Goal: Information Seeking & Learning: Learn about a topic

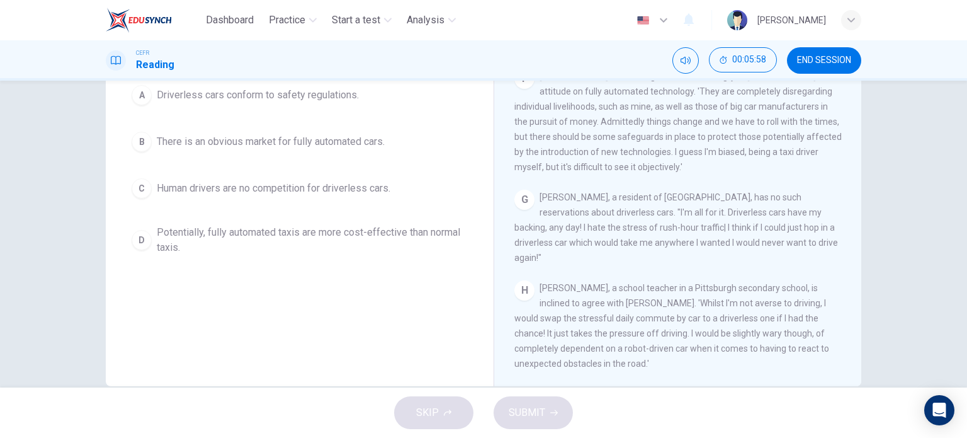
scroll to position [151, 0]
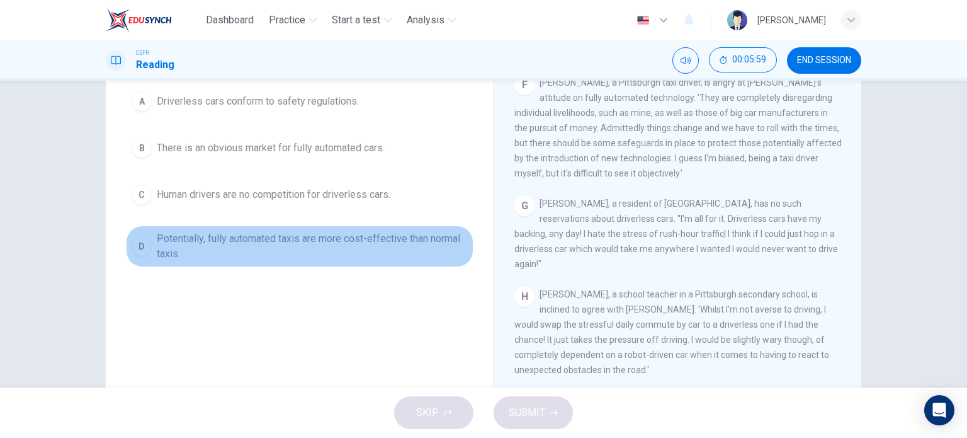
click at [162, 241] on span "Potentially, fully automated taxis are more cost-effective than normal taxis." at bounding box center [312, 246] width 311 height 30
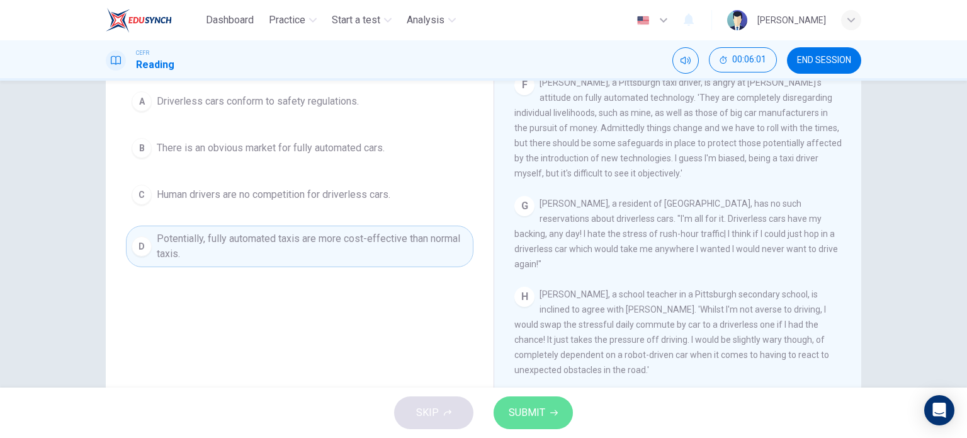
click at [537, 407] on span "SUBMIT" at bounding box center [527, 413] width 37 height 18
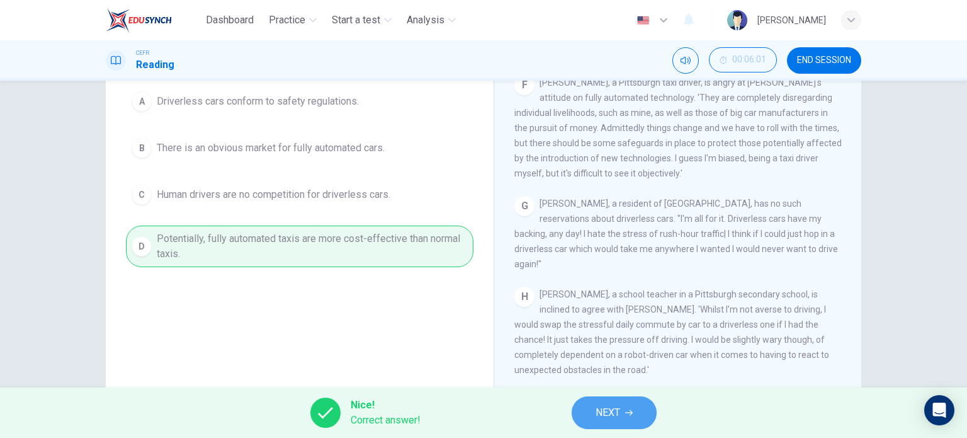
click at [627, 413] on icon "button" at bounding box center [629, 413] width 8 height 6
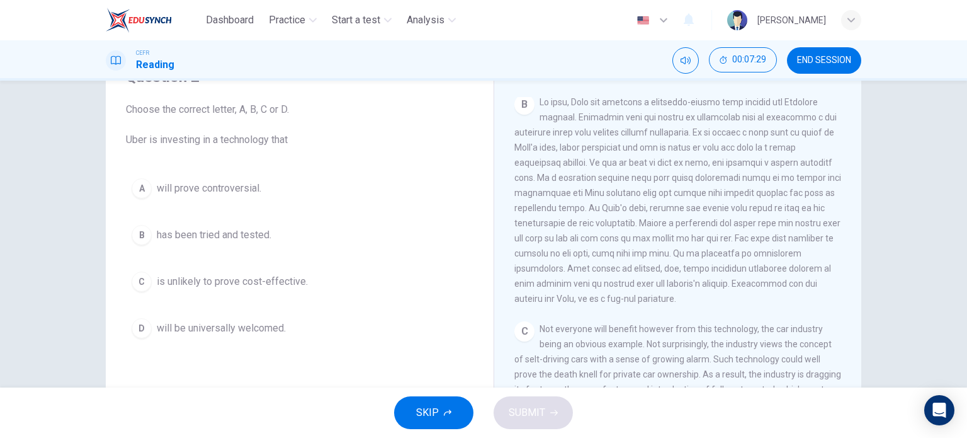
scroll to position [375, 0]
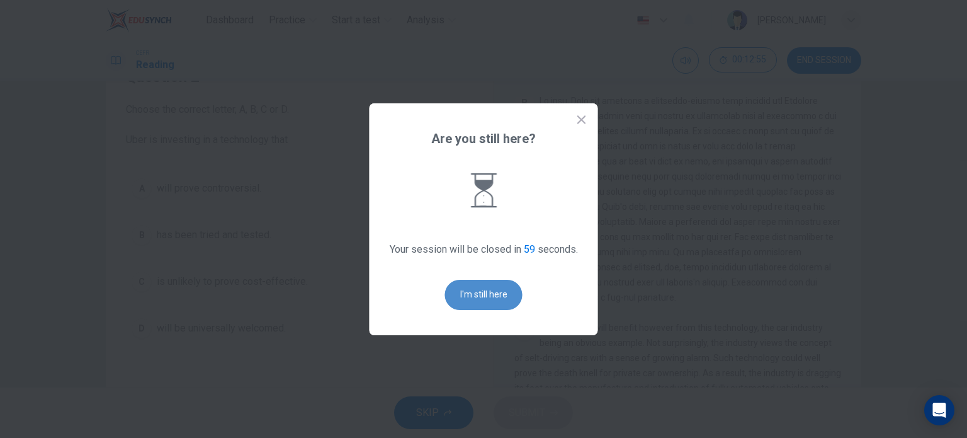
click at [481, 291] on button "I'm still here" at bounding box center [483, 295] width 77 height 30
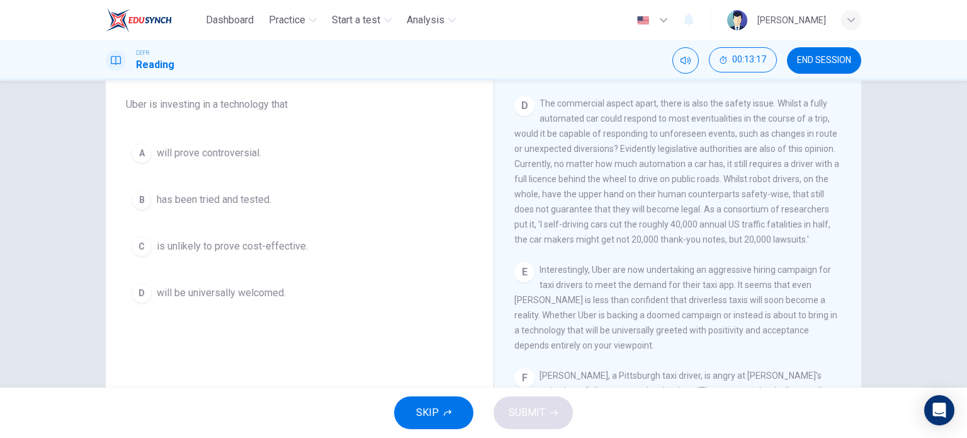
scroll to position [668, 0]
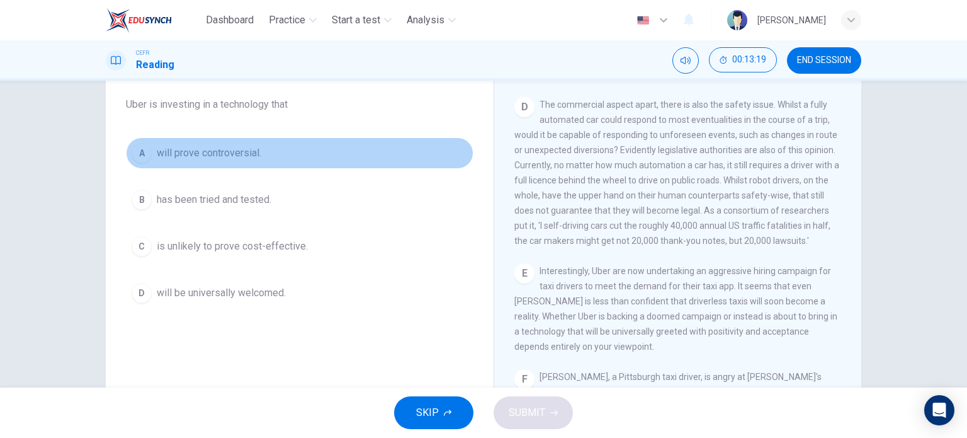
click at [245, 156] on span "will prove controversial." at bounding box center [209, 152] width 105 height 15
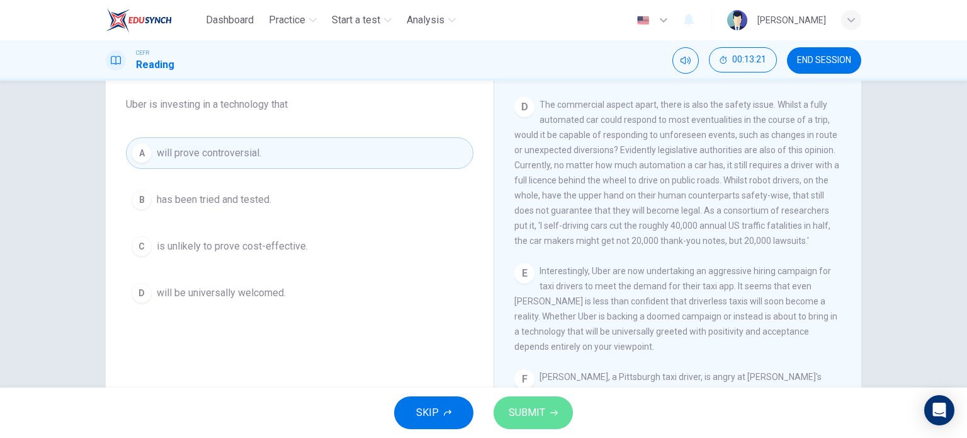
click at [532, 411] on span "SUBMIT" at bounding box center [527, 413] width 37 height 18
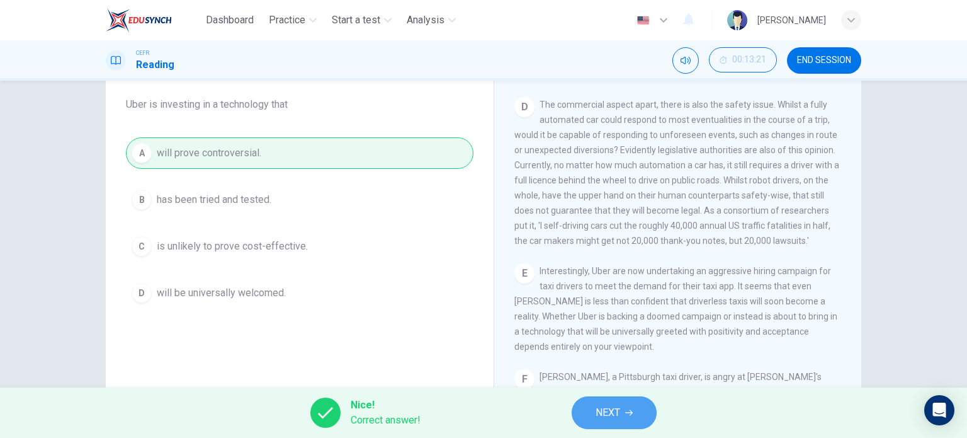
click at [611, 404] on span "NEXT" at bounding box center [608, 413] width 25 height 18
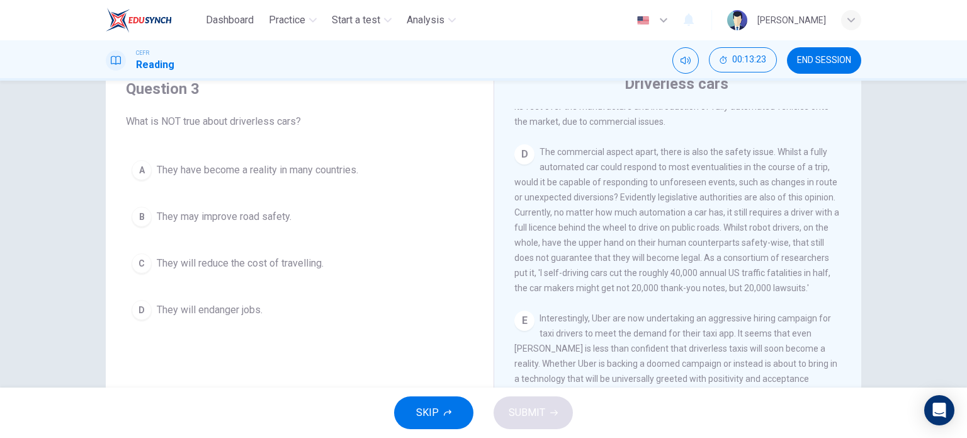
scroll to position [53, 0]
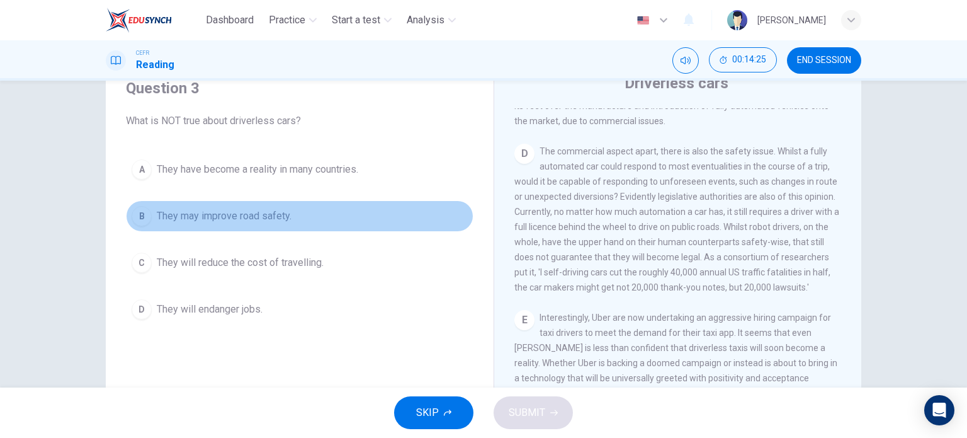
click at [252, 211] on span "They may improve road safety." at bounding box center [224, 215] width 135 height 15
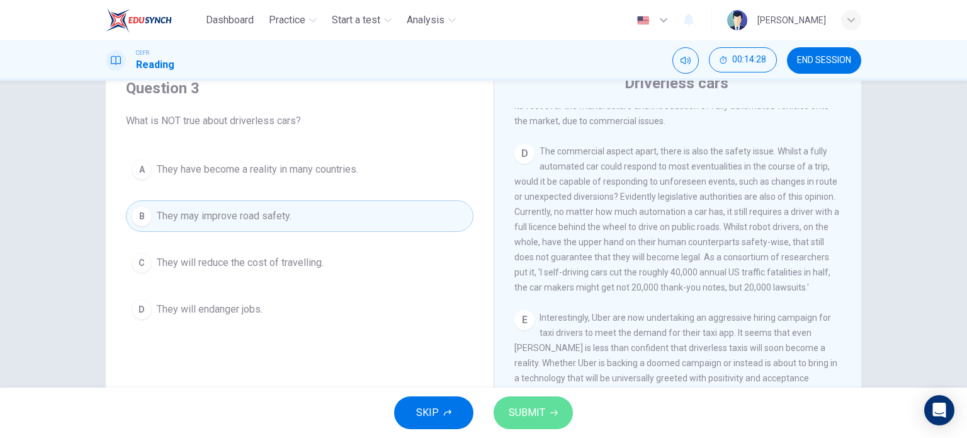
click at [532, 411] on span "SUBMIT" at bounding box center [527, 413] width 37 height 18
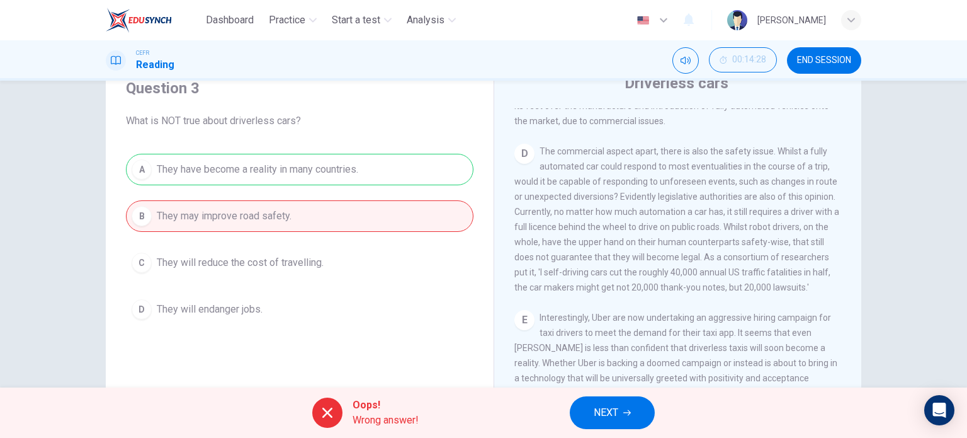
click at [316, 162] on div "A They have become a reality in many countries. B They may improve road safety.…" at bounding box center [300, 239] width 348 height 171
click at [595, 425] on button "NEXT" at bounding box center [612, 412] width 85 height 33
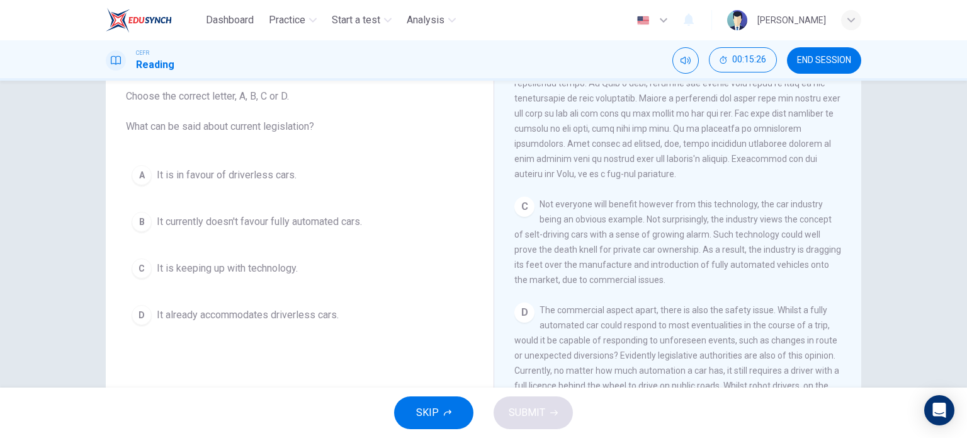
scroll to position [484, 0]
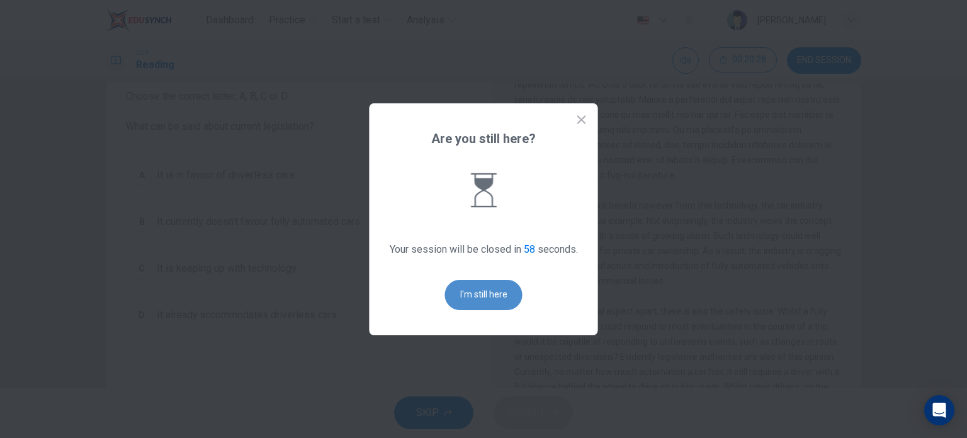
click at [499, 292] on button "I'm still here" at bounding box center [483, 295] width 77 height 30
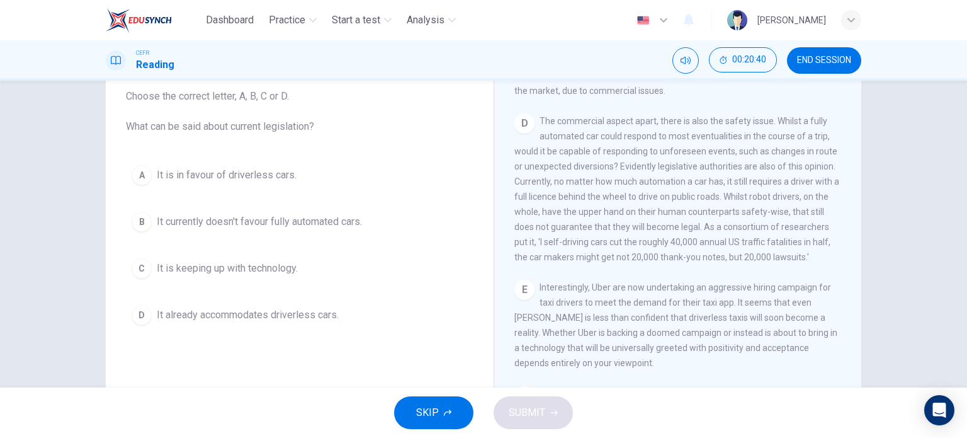
scroll to position [675, 0]
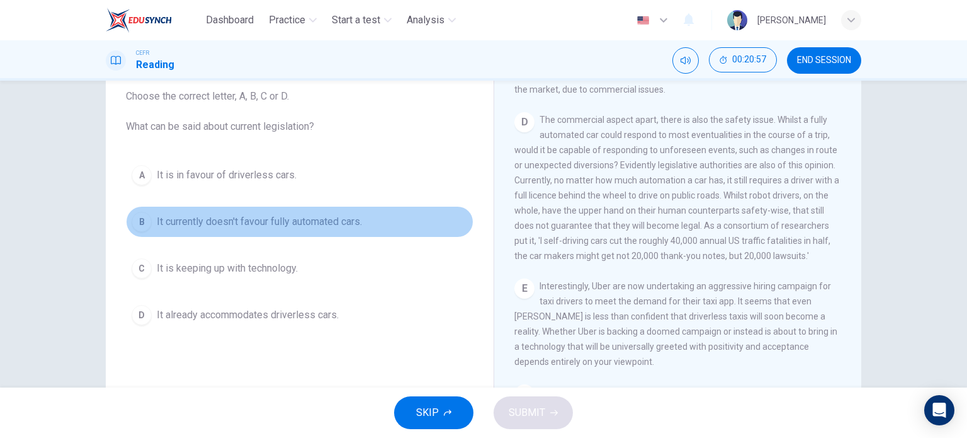
click at [201, 219] on span "It currently doesn't favour fully automated cars." at bounding box center [259, 221] width 205 height 15
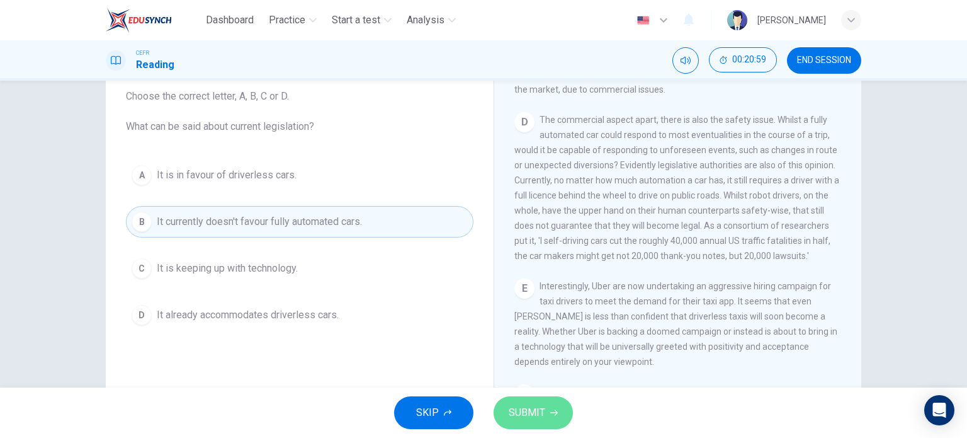
click at [540, 411] on span "SUBMIT" at bounding box center [527, 413] width 37 height 18
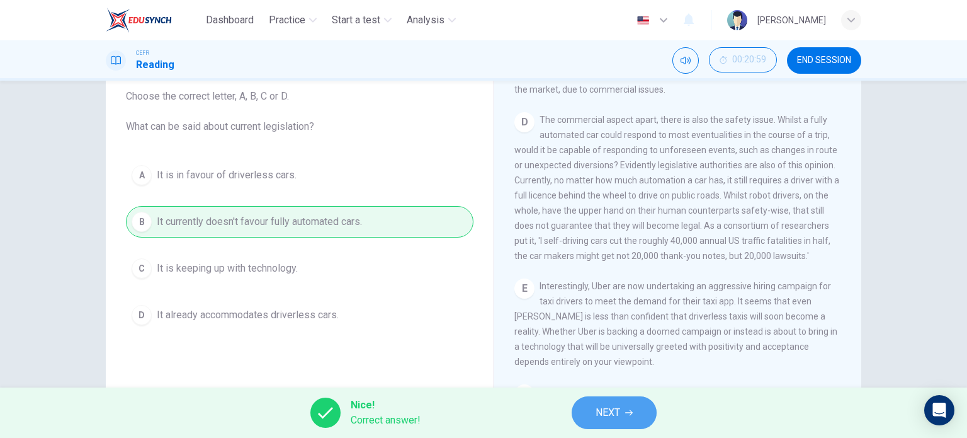
click at [596, 404] on span "NEXT" at bounding box center [608, 413] width 25 height 18
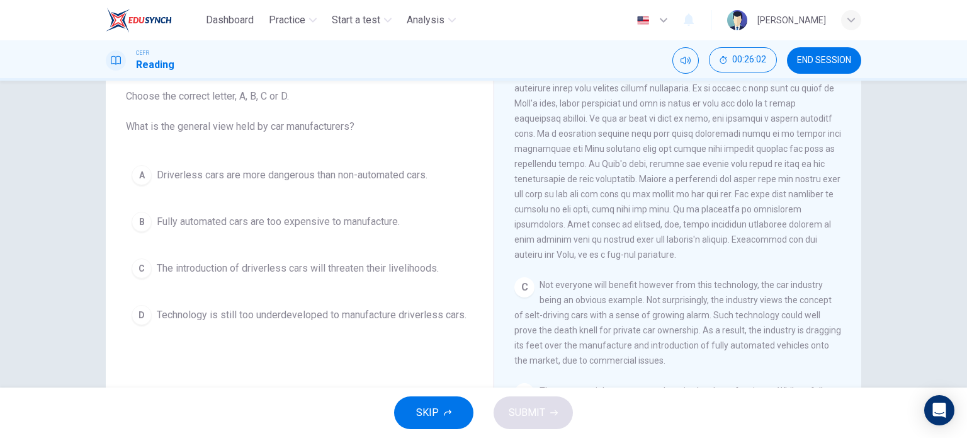
scroll to position [418, 0]
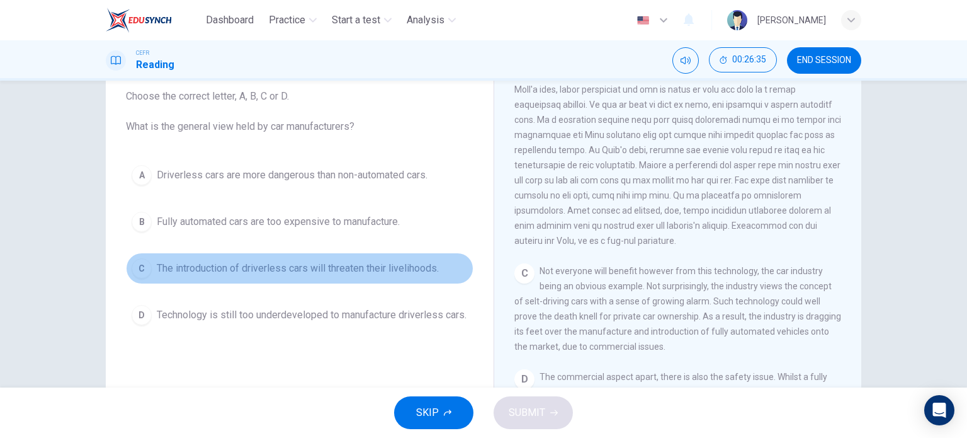
click at [248, 273] on span "The introduction of driverless cars will threaten their livelihoods." at bounding box center [298, 268] width 282 height 15
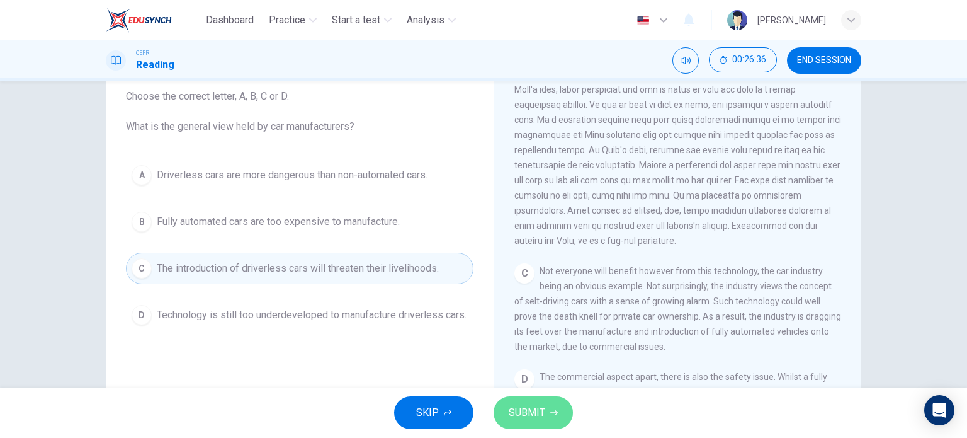
click at [552, 413] on icon "button" at bounding box center [554, 413] width 8 height 8
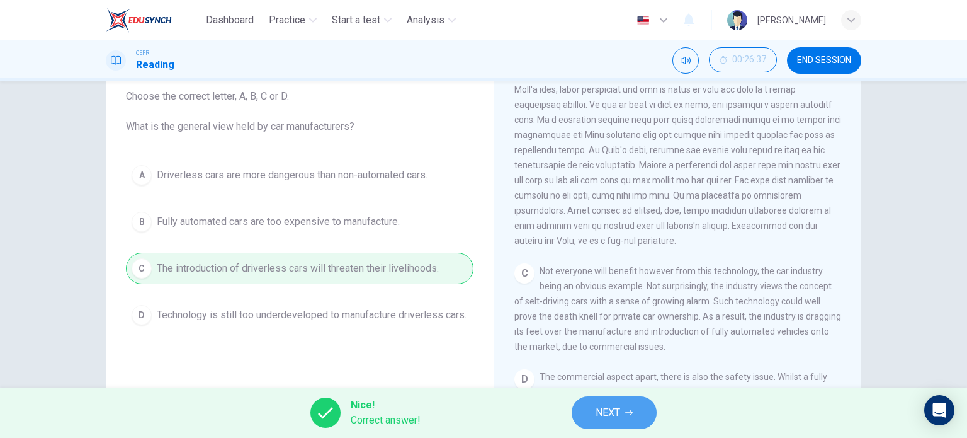
click at [624, 407] on button "NEXT" at bounding box center [614, 412] width 85 height 33
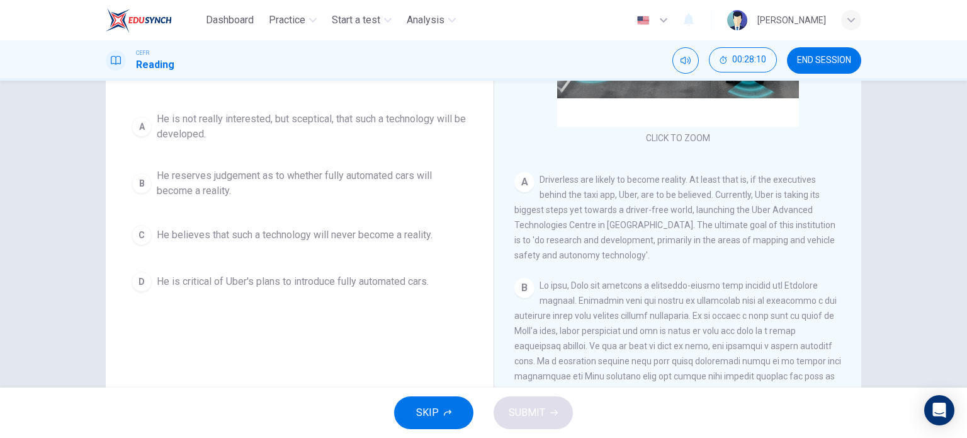
scroll to position [131, 0]
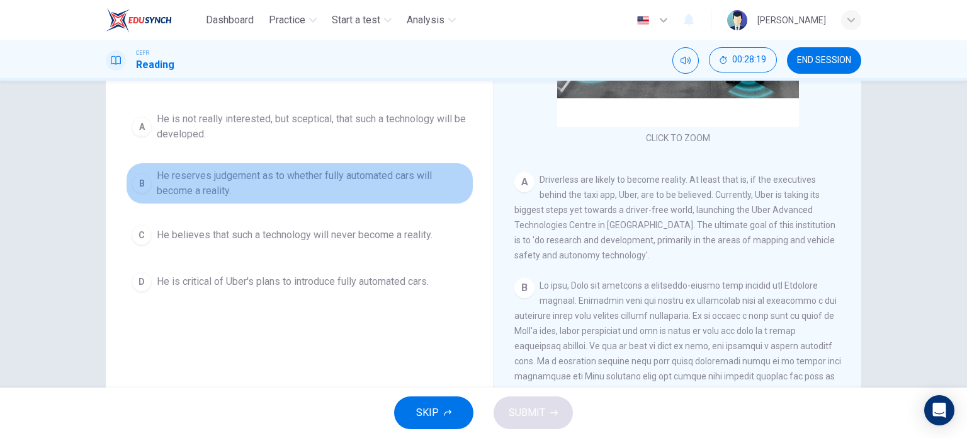
click at [269, 183] on span "He reserves judgement as to whether fully automated cars will become a reality." at bounding box center [312, 183] width 311 height 30
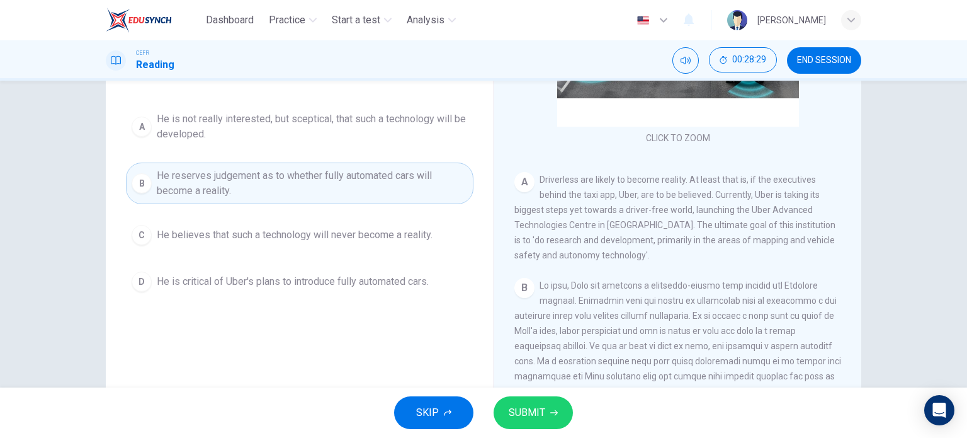
click at [402, 310] on div "Question 6 Choose the correct letter, A, B, C or D. What can be said about the …" at bounding box center [300, 199] width 368 height 425
click at [521, 399] on button "SUBMIT" at bounding box center [533, 412] width 79 height 33
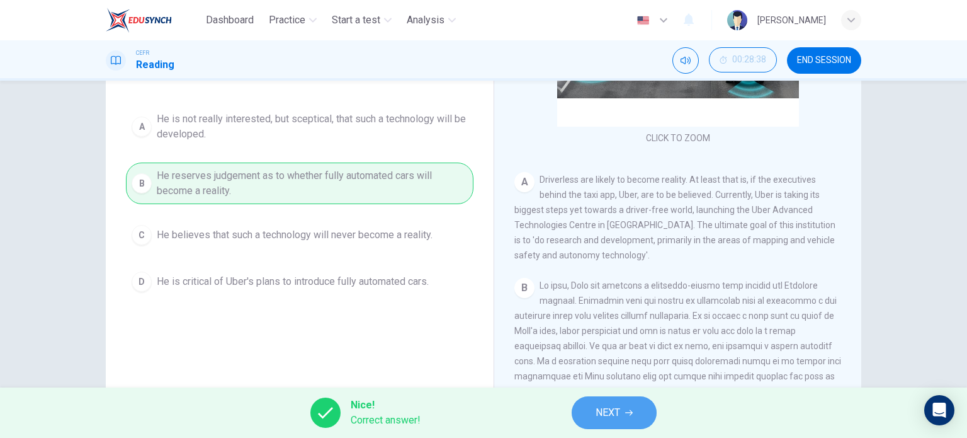
click at [627, 404] on button "NEXT" at bounding box center [614, 412] width 85 height 33
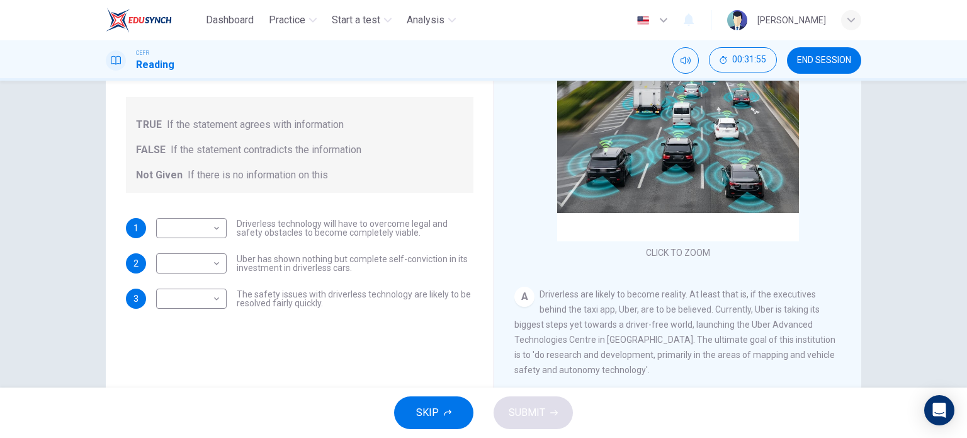
scroll to position [139, 0]
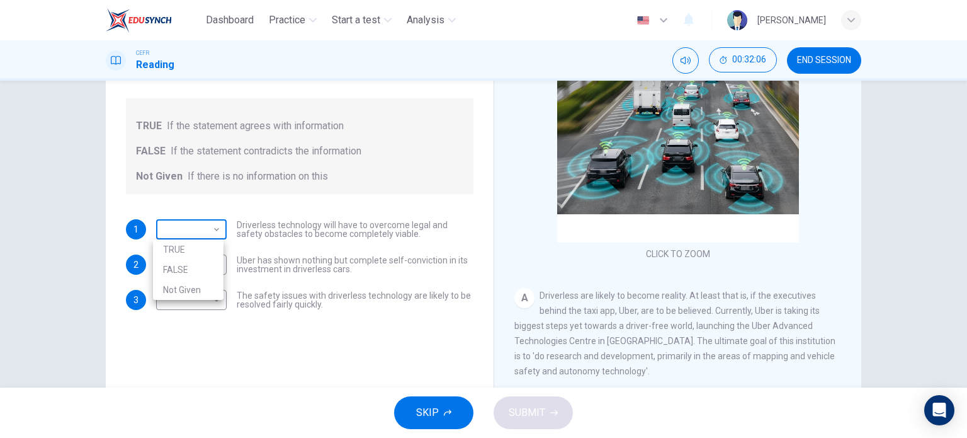
click at [196, 225] on body "Dashboard Practice Start a test Analysis English en ​ [PERSON_NAME] MA'MUN CEFR…" at bounding box center [483, 219] width 967 height 438
click at [187, 250] on li "TRUE" at bounding box center [188, 249] width 71 height 20
type input "TRUE"
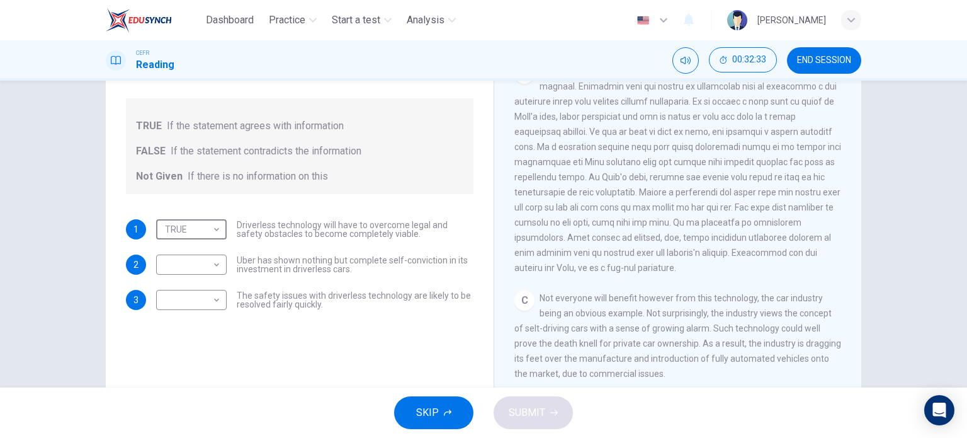
scroll to position [335, 0]
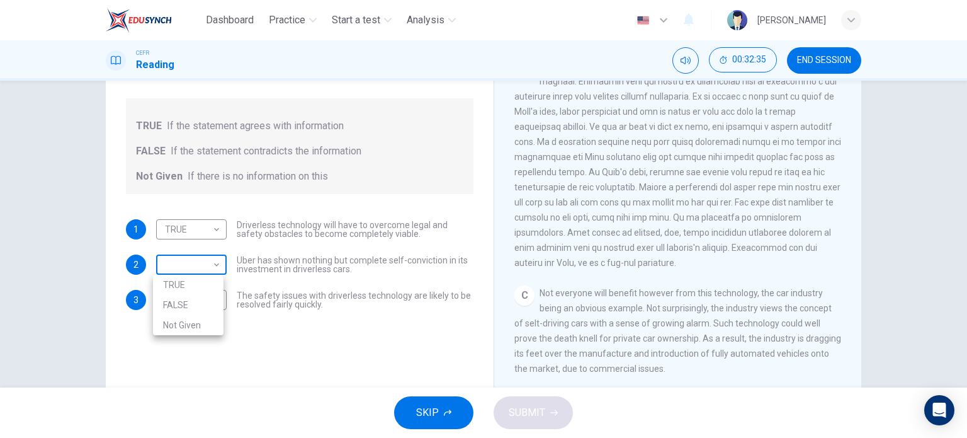
click at [214, 259] on body "Dashboard Practice Start a test Analysis English en ​ [PERSON_NAME] CEFR Readin…" at bounding box center [483, 219] width 967 height 438
click at [199, 304] on li "FALSE" at bounding box center [188, 305] width 71 height 20
type input "FALSE"
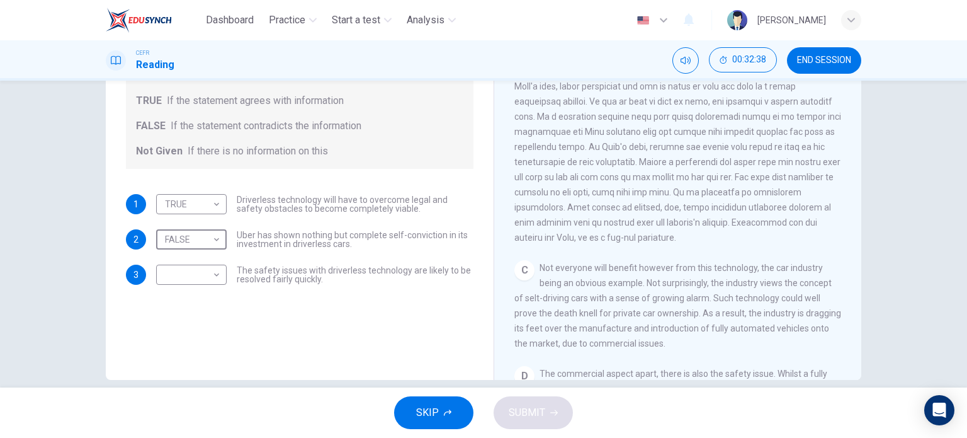
scroll to position [171, 0]
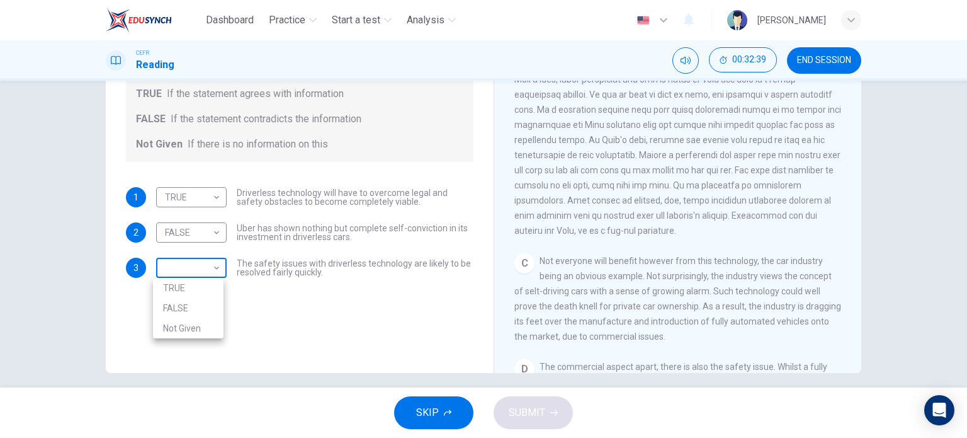
click at [213, 271] on body "Dashboard Practice Start a test Analysis English en ​ [PERSON_NAME] CEFR Readin…" at bounding box center [483, 219] width 967 height 438
click at [190, 307] on li "FALSE" at bounding box center [188, 308] width 71 height 20
type input "FALSE"
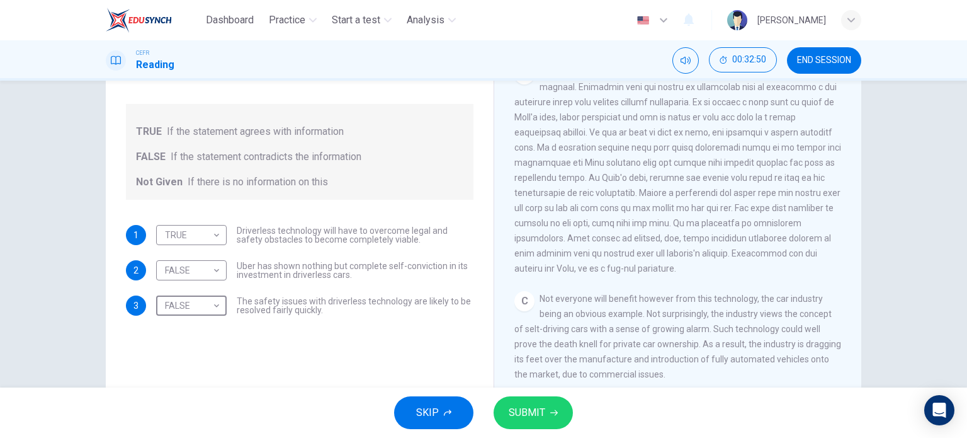
scroll to position [133, 0]
click at [540, 409] on span "SUBMIT" at bounding box center [527, 413] width 37 height 18
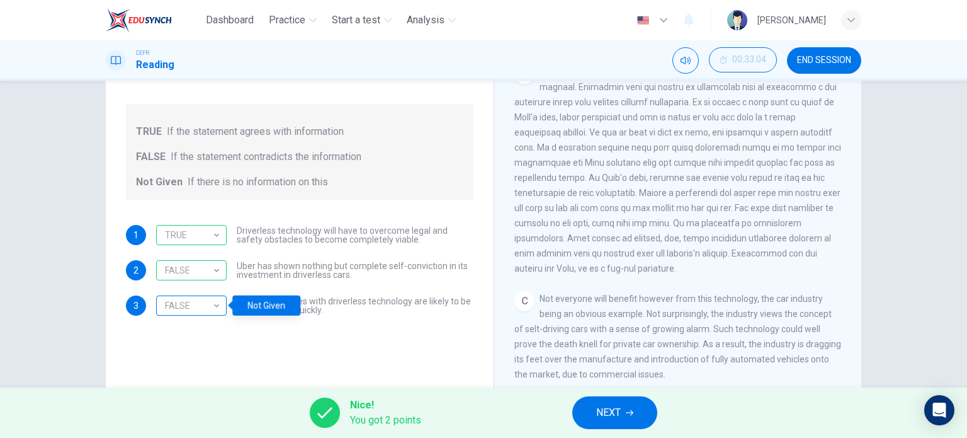
click at [195, 306] on div "FALSE" at bounding box center [189, 306] width 66 height 36
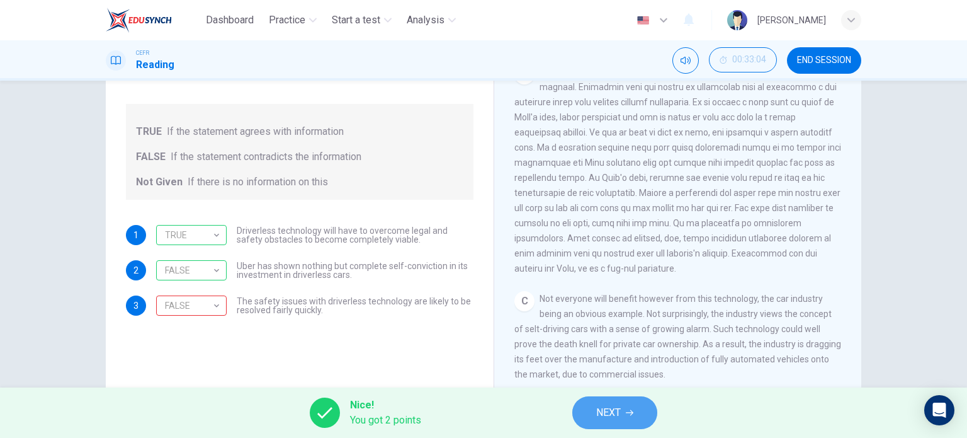
click at [632, 406] on button "NEXT" at bounding box center [614, 412] width 85 height 33
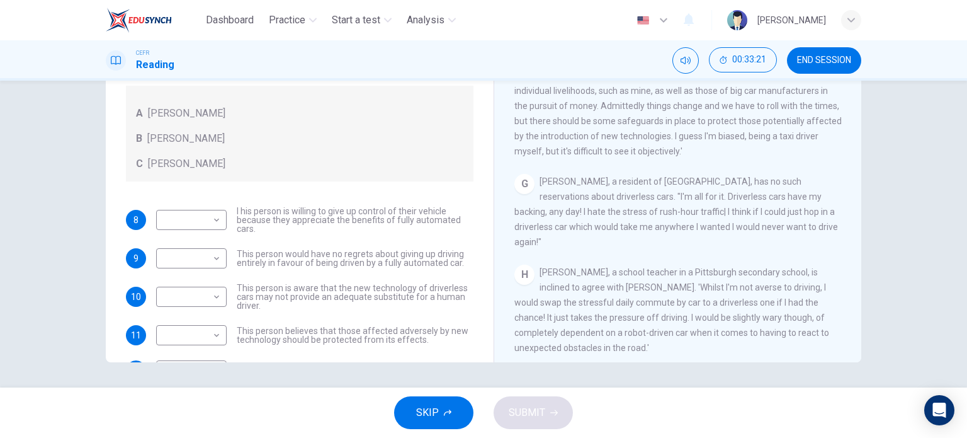
scroll to position [925, 0]
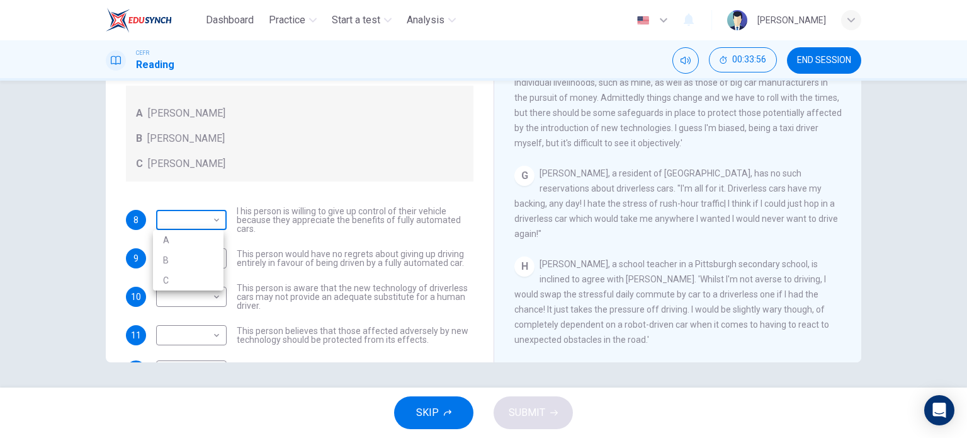
click at [215, 220] on body "Dashboard Practice Start a test Analysis English en ​ [PERSON_NAME] MA'MUN CEFR…" at bounding box center [483, 219] width 967 height 438
click at [187, 259] on li "B" at bounding box center [188, 260] width 71 height 20
type input "B"
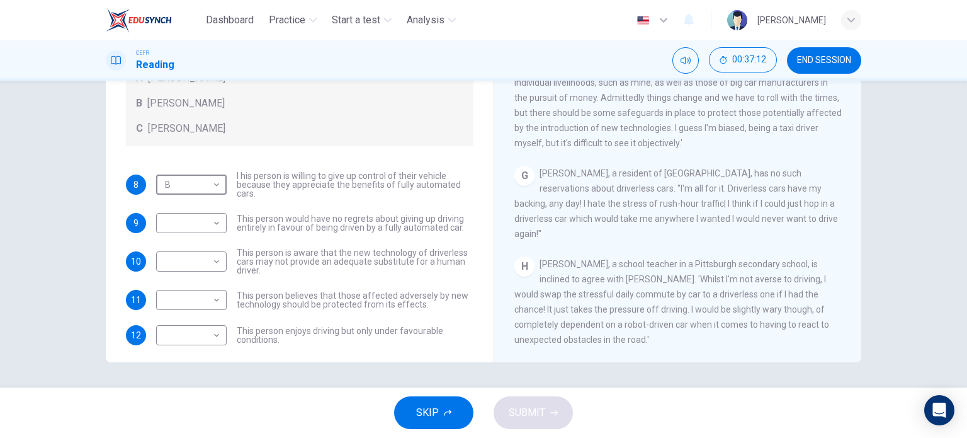
scroll to position [43, 0]
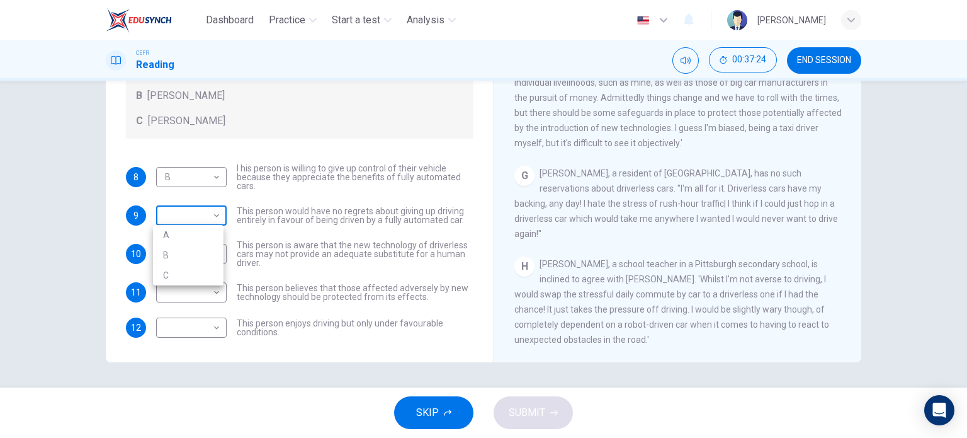
click at [213, 219] on body "Dashboard Practice Start a test Analysis English en ​ [PERSON_NAME] CEFR Readin…" at bounding box center [483, 219] width 967 height 438
click at [185, 251] on li "B" at bounding box center [188, 255] width 71 height 20
type input "B"
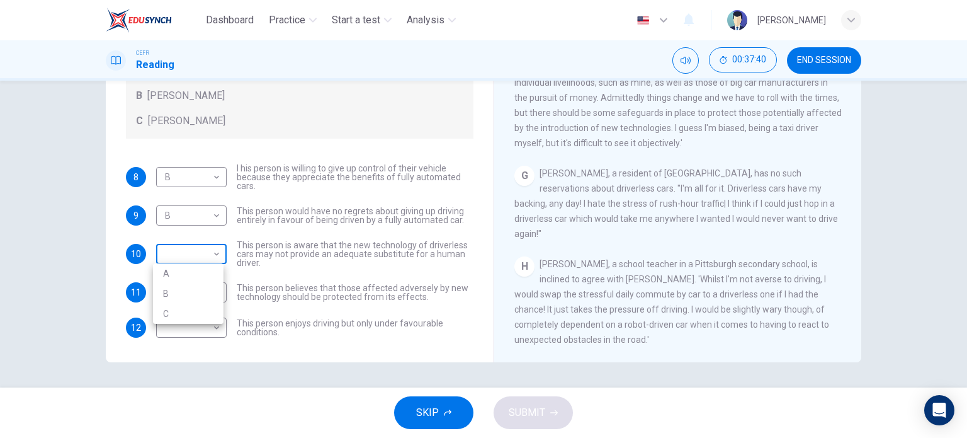
click at [211, 251] on body "Dashboard Practice Start a test Analysis English en ​ [PERSON_NAME] CEFR Readin…" at bounding box center [483, 219] width 967 height 438
click at [187, 314] on li "C" at bounding box center [188, 314] width 71 height 20
type input "C"
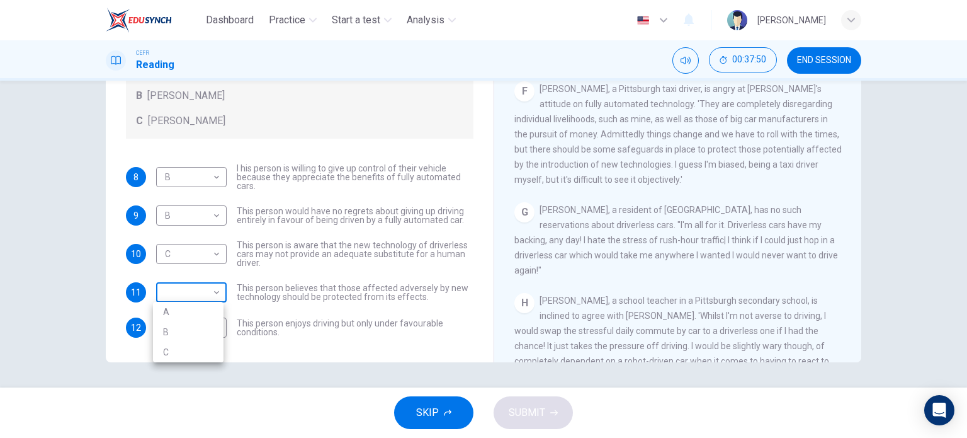
click at [194, 294] on body "Dashboard Practice Start a test Analysis English en ​ [PERSON_NAME] MA'MUN CEFR…" at bounding box center [483, 219] width 967 height 438
click at [193, 307] on li "A" at bounding box center [188, 312] width 71 height 20
type input "A"
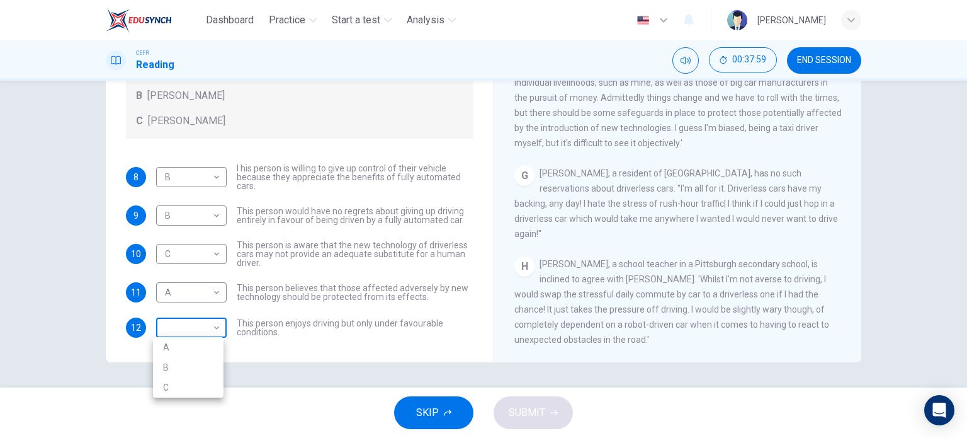
click at [205, 322] on body "Dashboard Practice Start a test Analysis English en ​ [PERSON_NAME] MA'MUN CEFR…" at bounding box center [483, 219] width 967 height 438
click at [178, 389] on li "C" at bounding box center [188, 387] width 71 height 20
type input "C"
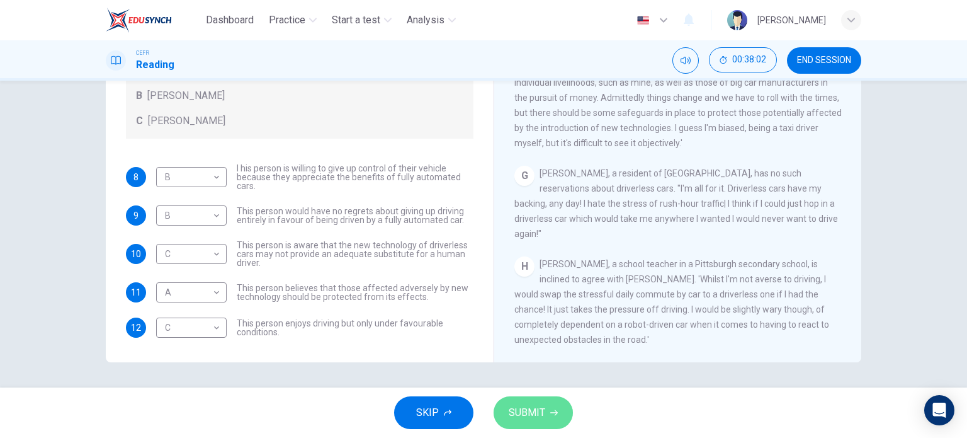
click at [540, 414] on span "SUBMIT" at bounding box center [527, 413] width 37 height 18
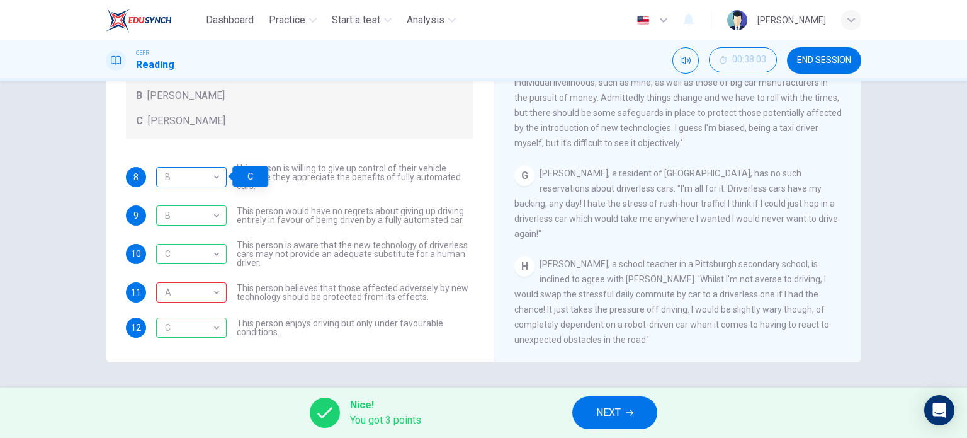
click at [215, 170] on div "B" at bounding box center [189, 177] width 66 height 36
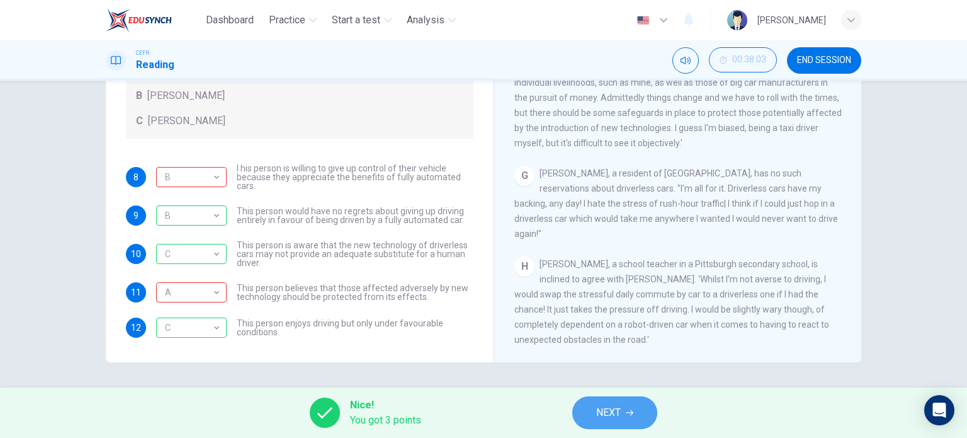
click at [598, 418] on span "NEXT" at bounding box center [608, 413] width 25 height 18
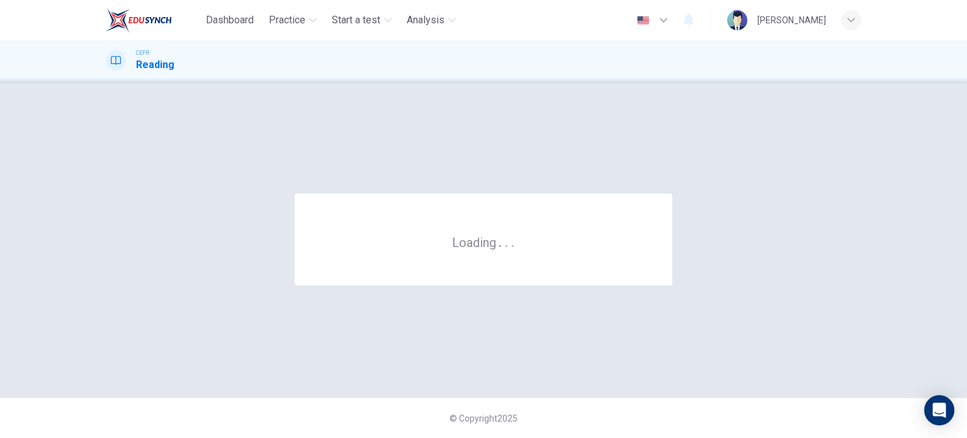
scroll to position [0, 0]
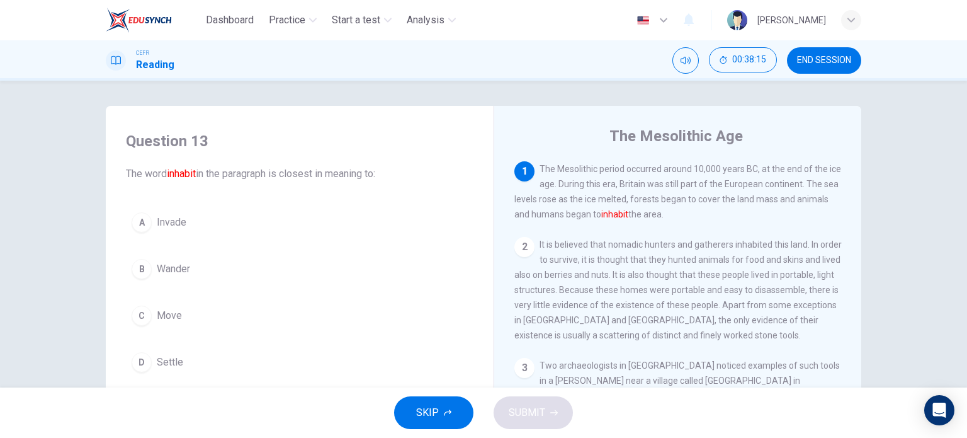
click at [142, 357] on div "D" at bounding box center [142, 362] width 20 height 20
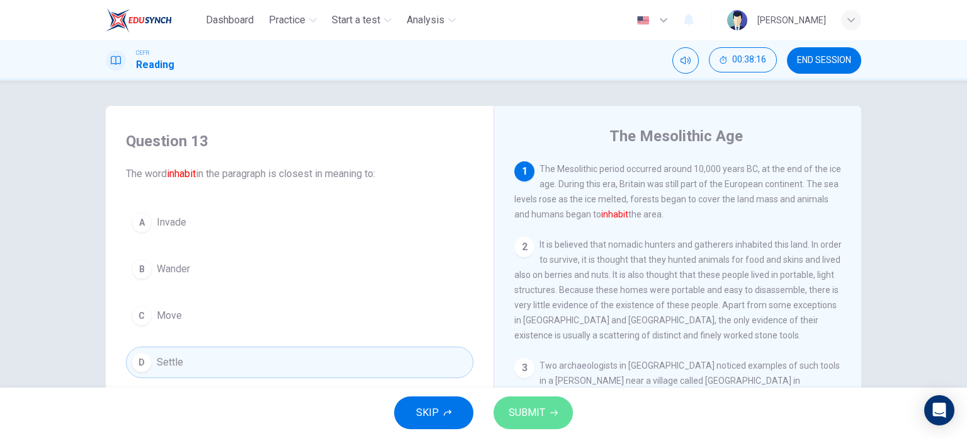
click at [521, 407] on span "SUBMIT" at bounding box center [527, 413] width 37 height 18
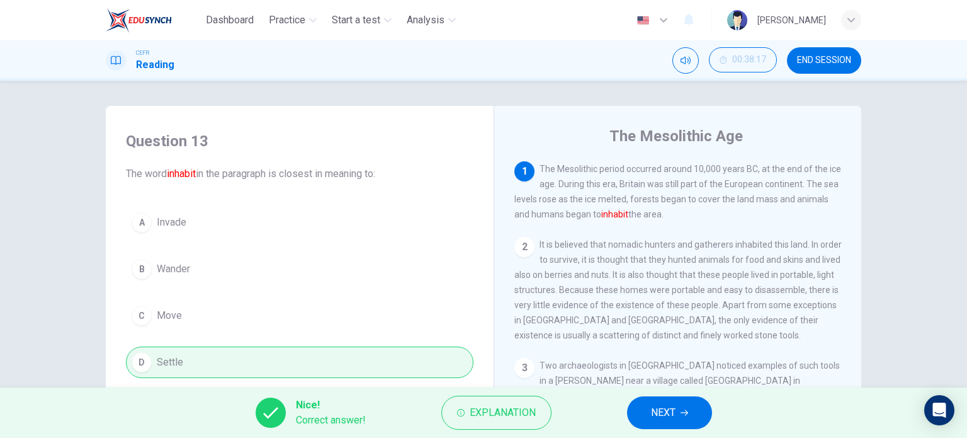
click at [668, 415] on span "NEXT" at bounding box center [663, 413] width 25 height 18
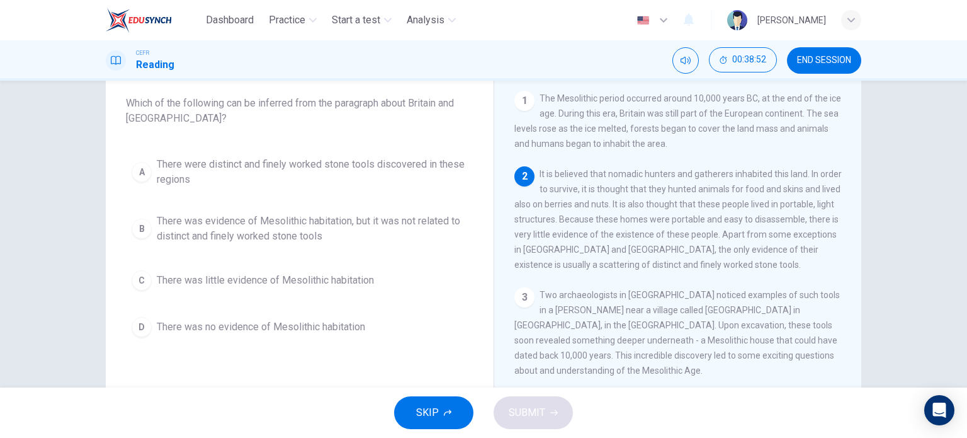
scroll to position [71, 0]
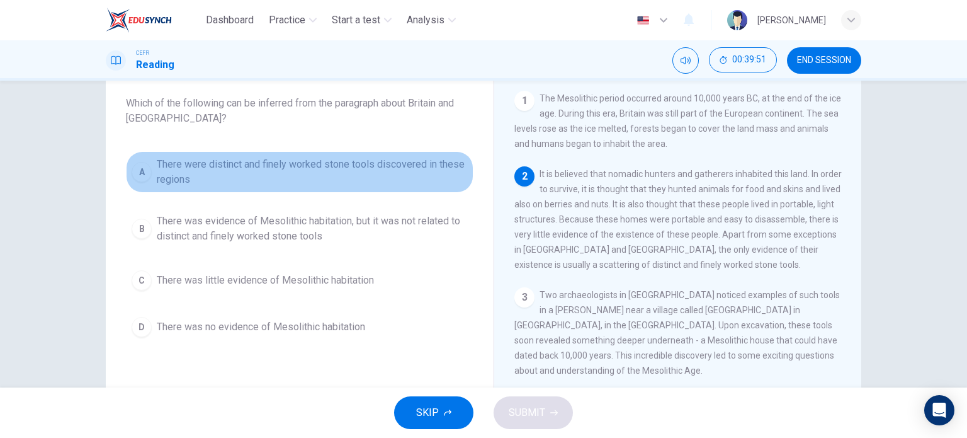
click at [276, 174] on span "There were distinct and finely worked stone tools discovered in these regions" at bounding box center [312, 172] width 311 height 30
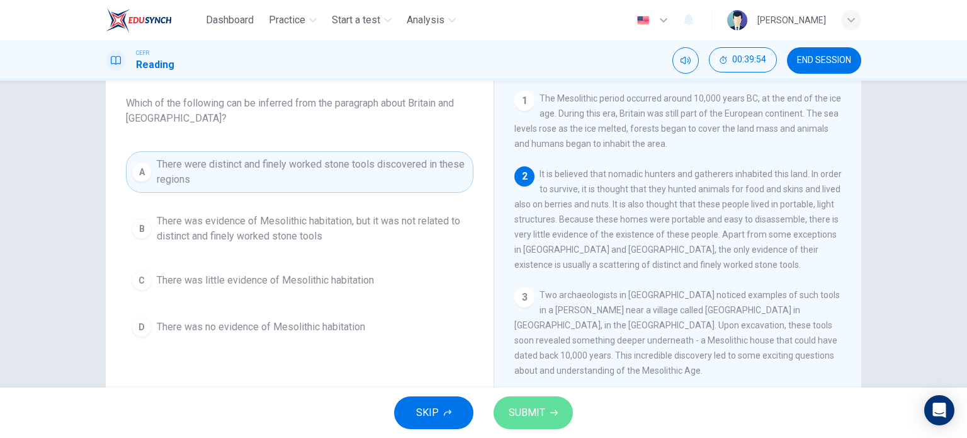
click at [547, 406] on button "SUBMIT" at bounding box center [533, 412] width 79 height 33
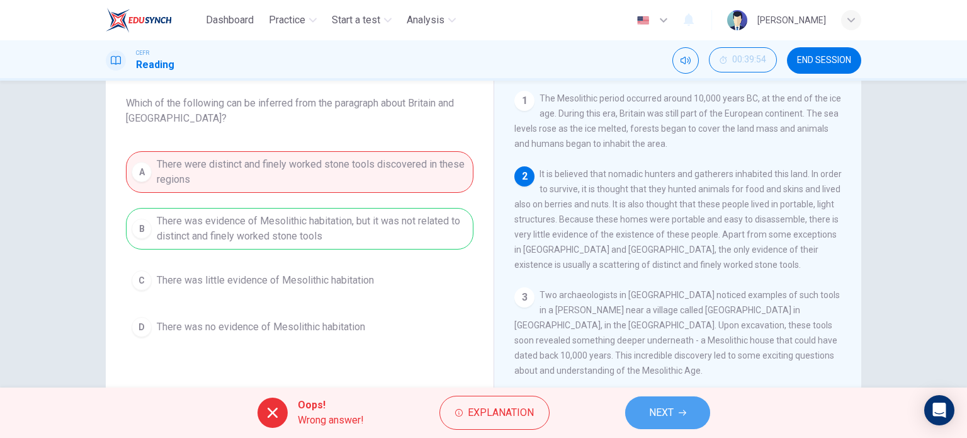
click at [684, 419] on button "NEXT" at bounding box center [667, 412] width 85 height 33
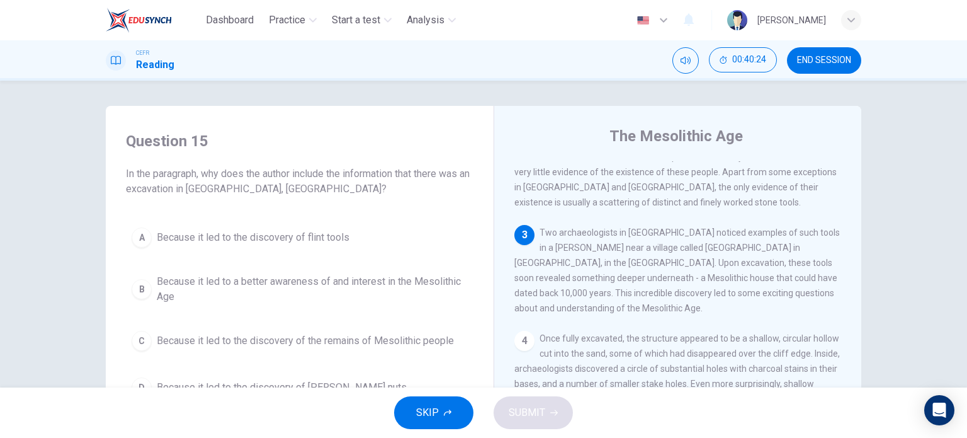
scroll to position [134, 0]
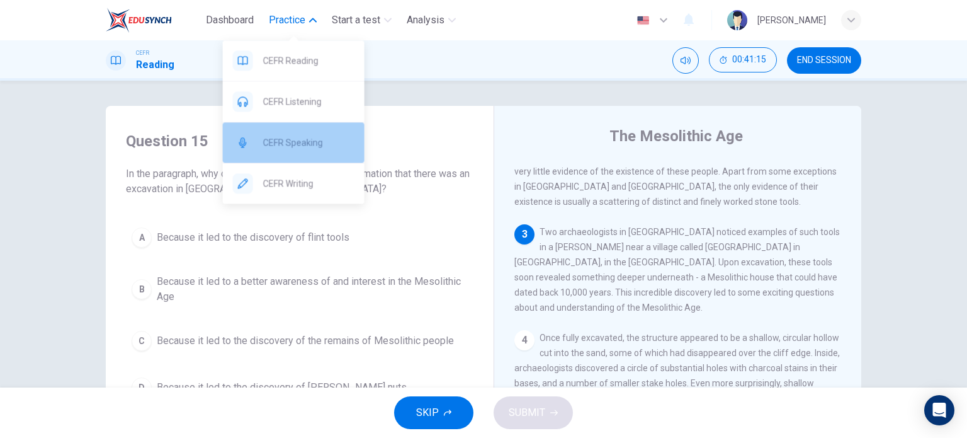
click at [297, 139] on span "CEFR Speaking" at bounding box center [308, 142] width 91 height 15
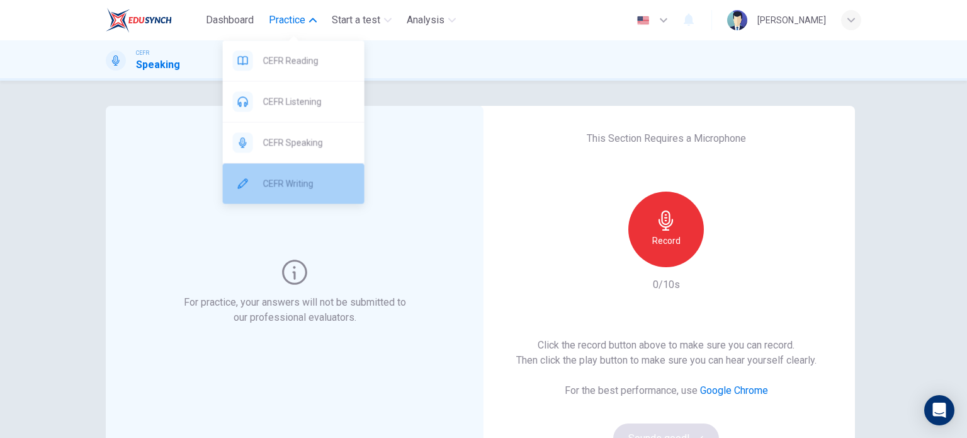
click at [280, 176] on span "CEFR Writing" at bounding box center [308, 183] width 91 height 15
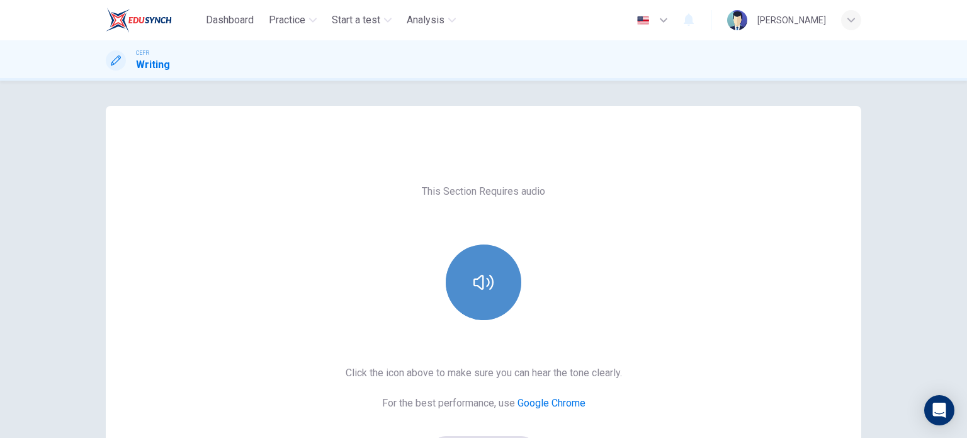
click at [491, 283] on button "button" at bounding box center [484, 282] width 76 height 76
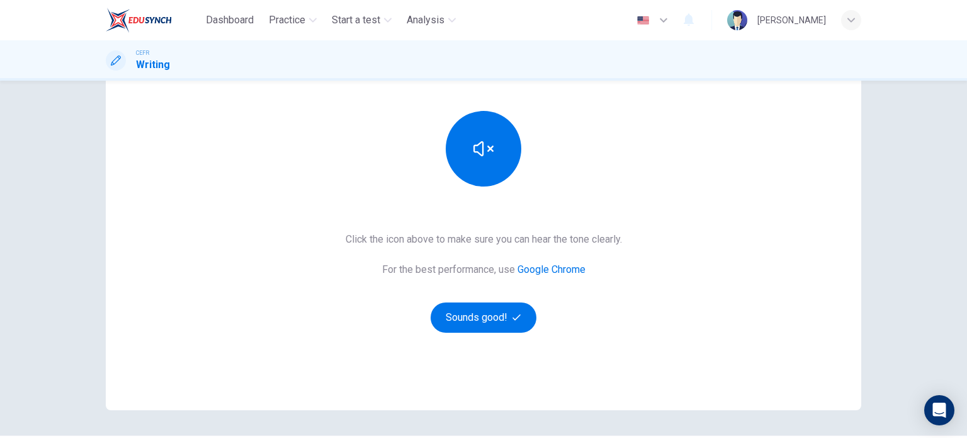
scroll to position [171, 0]
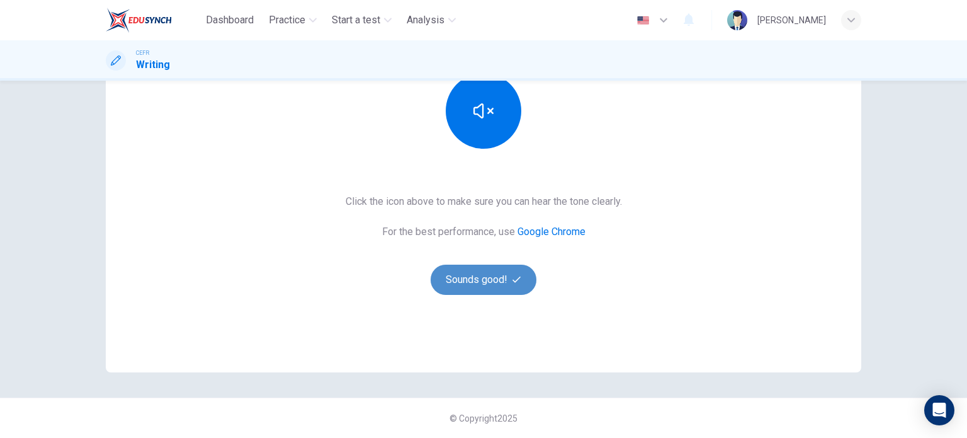
click at [496, 282] on button "Sounds good!" at bounding box center [484, 280] width 106 height 30
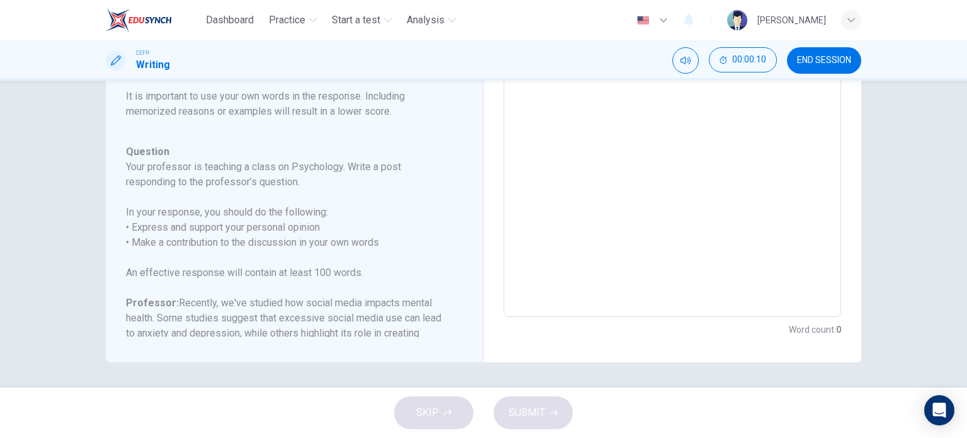
scroll to position [154, 0]
